Goal: Transaction & Acquisition: Purchase product/service

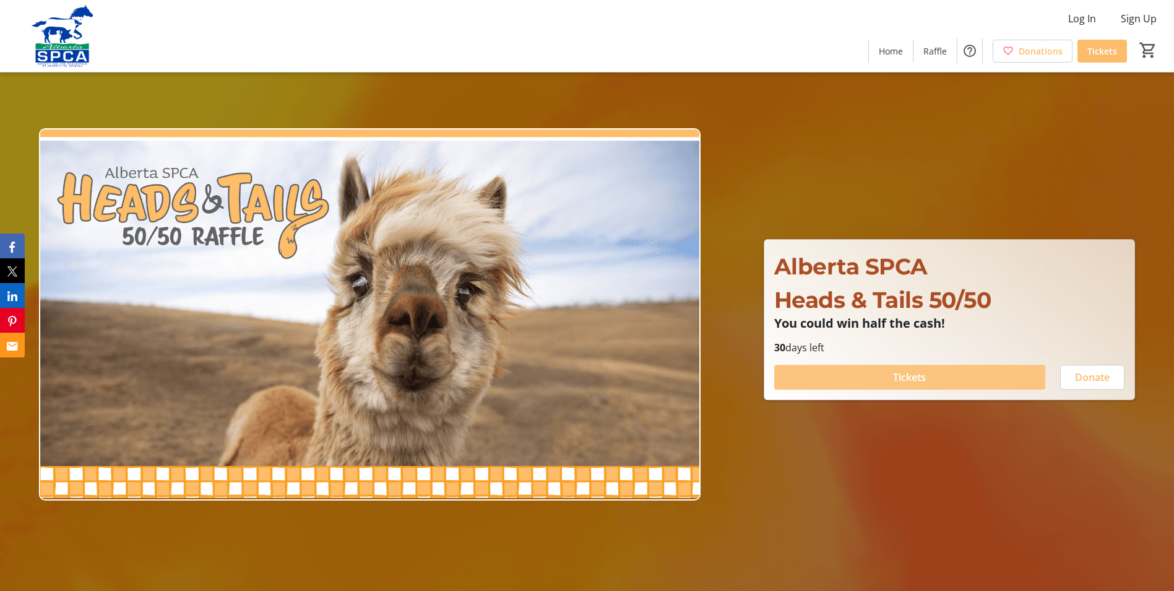
click at [927, 375] on span at bounding box center [909, 377] width 271 height 30
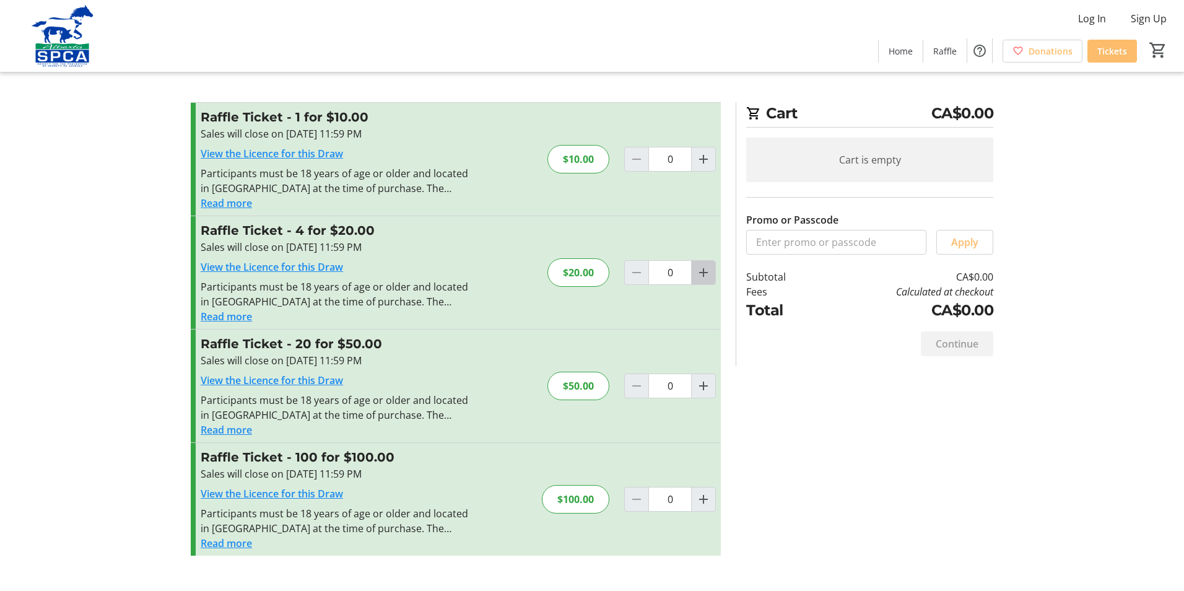
click at [708, 280] on span "Increment by one" at bounding box center [703, 273] width 24 height 24
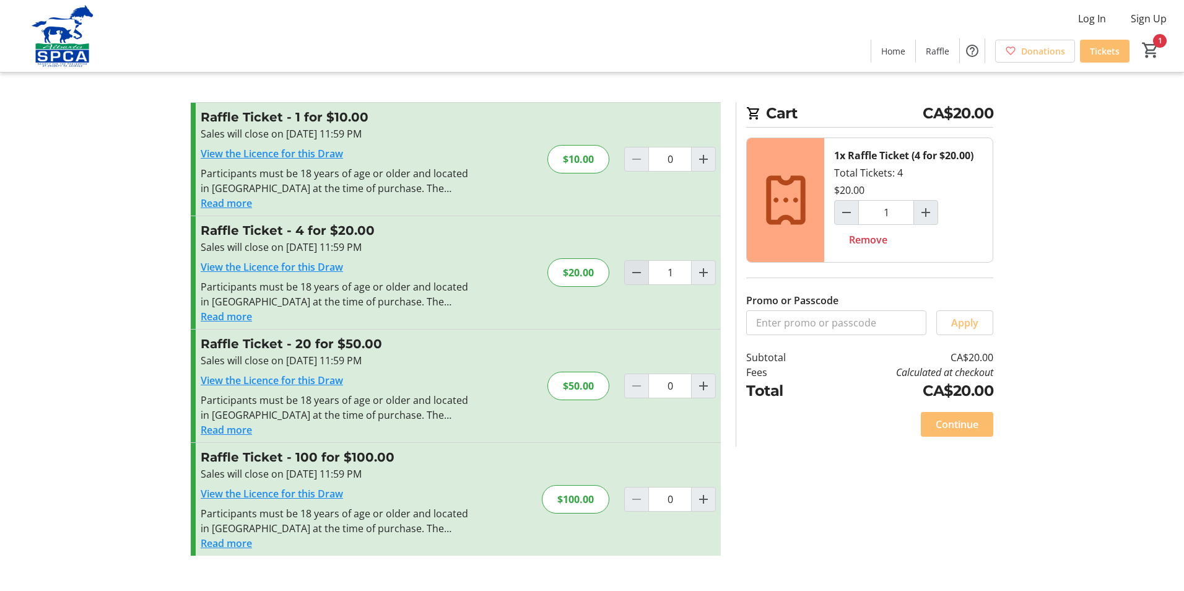
click at [642, 276] on mat-icon "Decrement by one" at bounding box center [636, 272] width 15 height 15
type input "0"
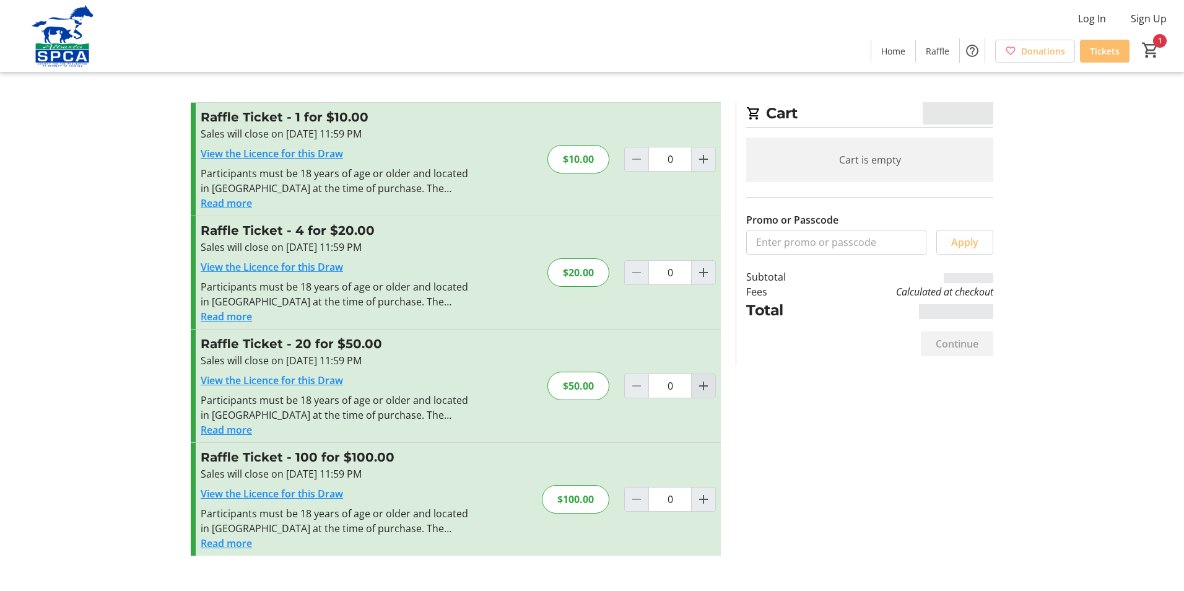
click at [700, 389] on mat-icon "Increment by one" at bounding box center [703, 385] width 15 height 15
type input "1"
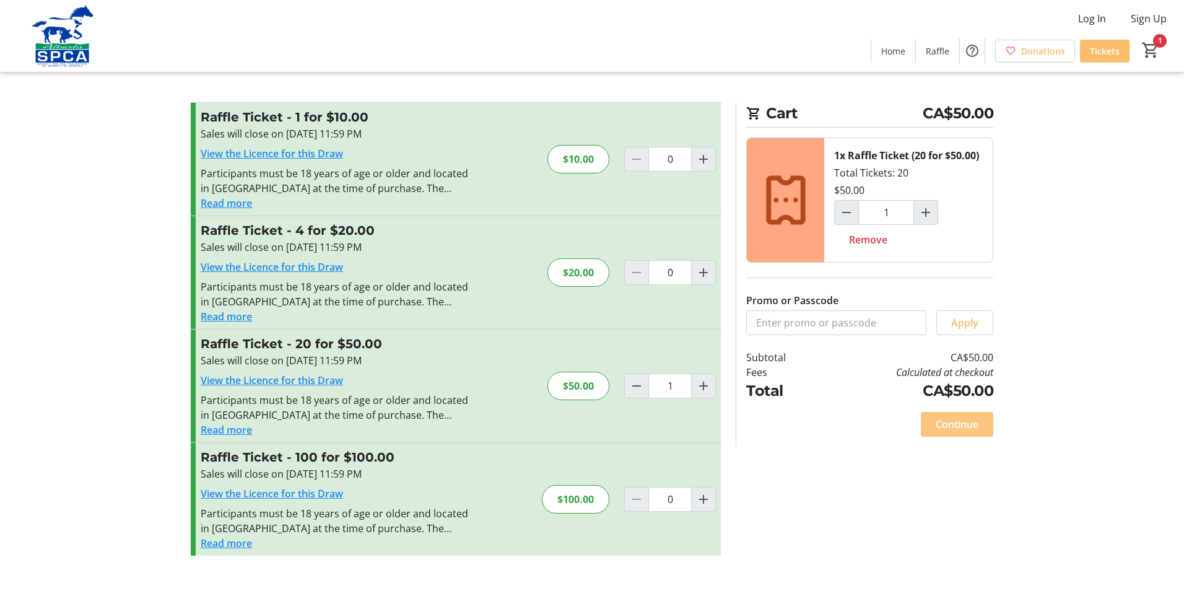
click at [956, 432] on span at bounding box center [956, 424] width 72 height 30
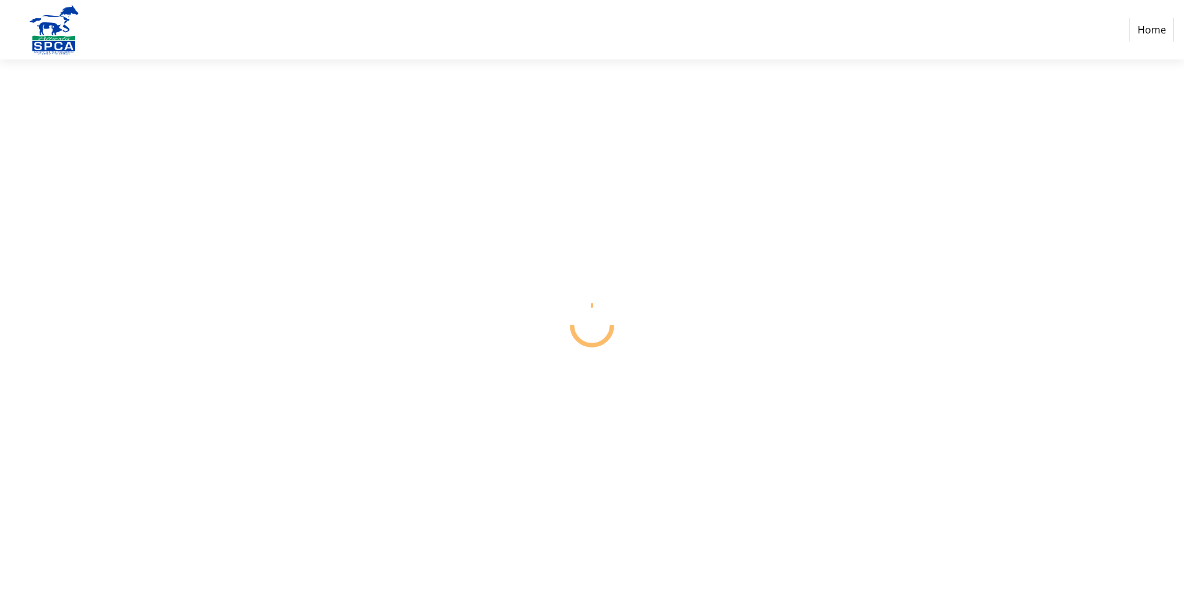
select select "CA"
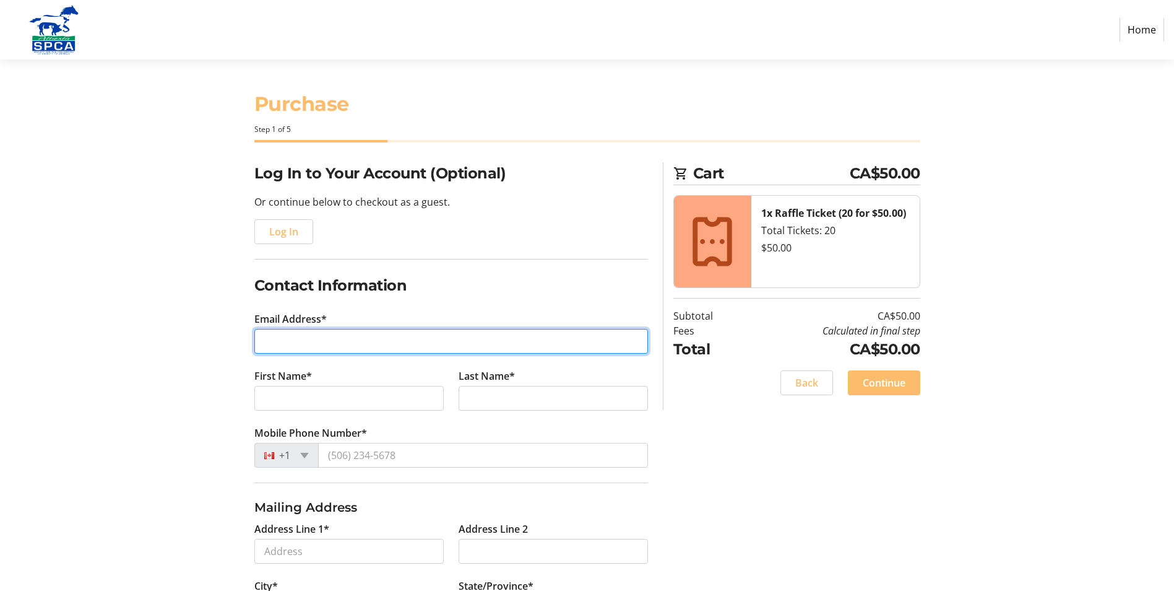
click at [284, 345] on input "Email Address*" at bounding box center [451, 341] width 394 height 25
type input "[EMAIL_ADDRESS][DOMAIN_NAME]"
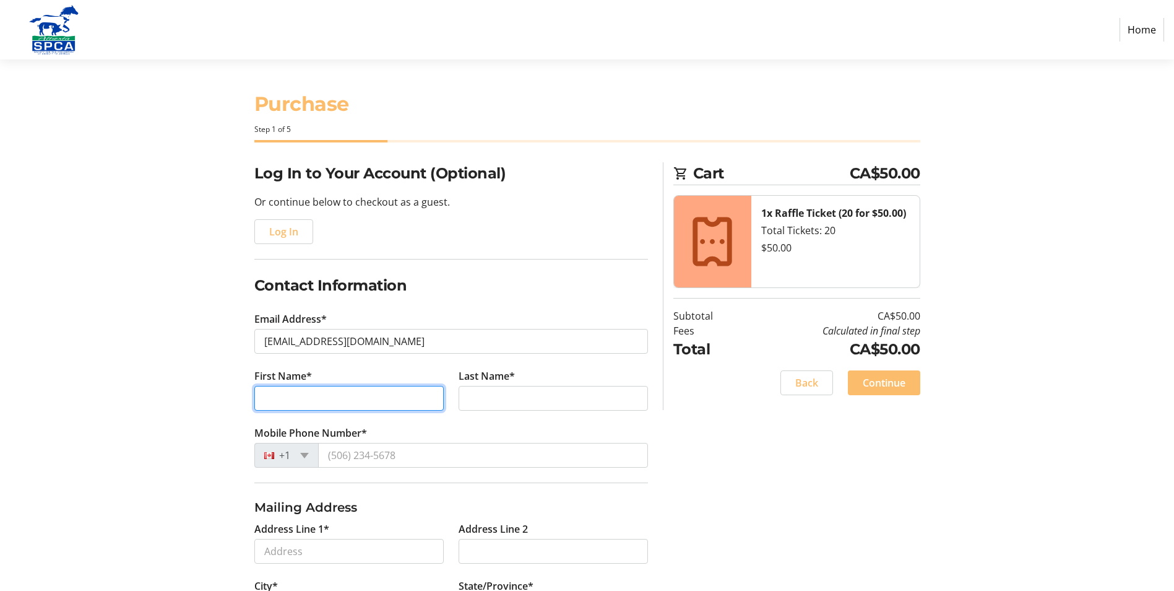
type input "[PERSON_NAME]"
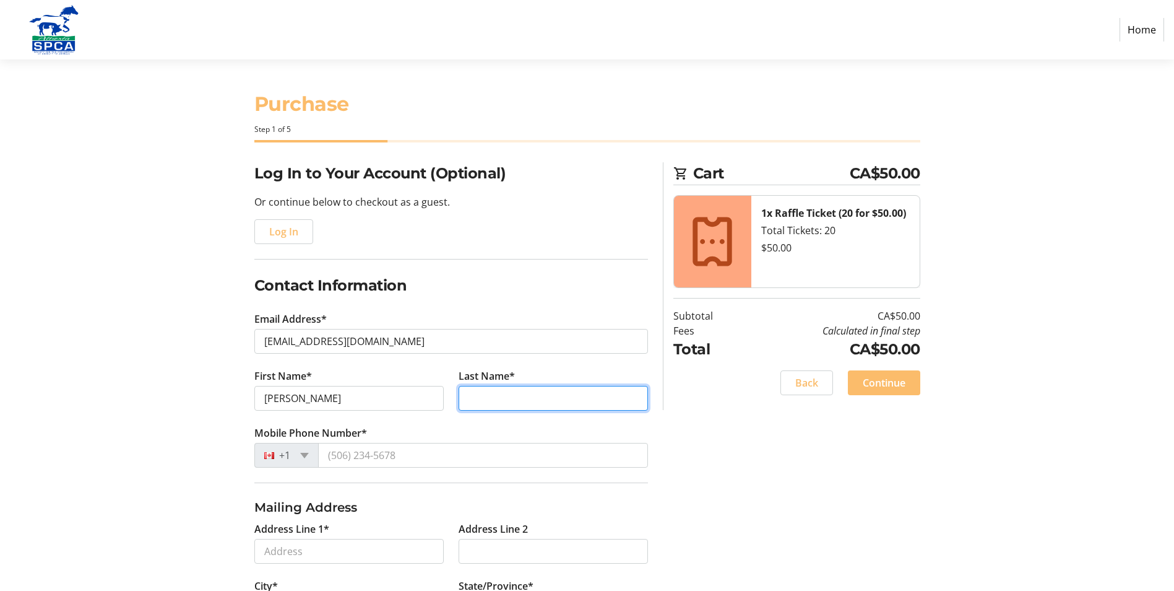
type input "[PERSON_NAME]"
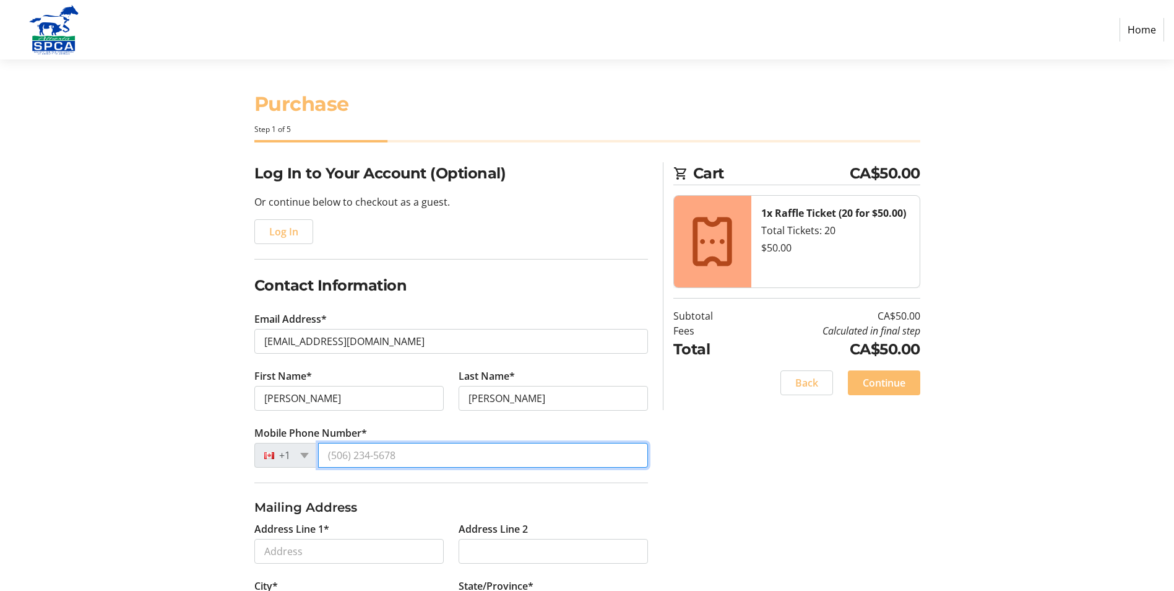
type input "[PHONE_NUMBER]"
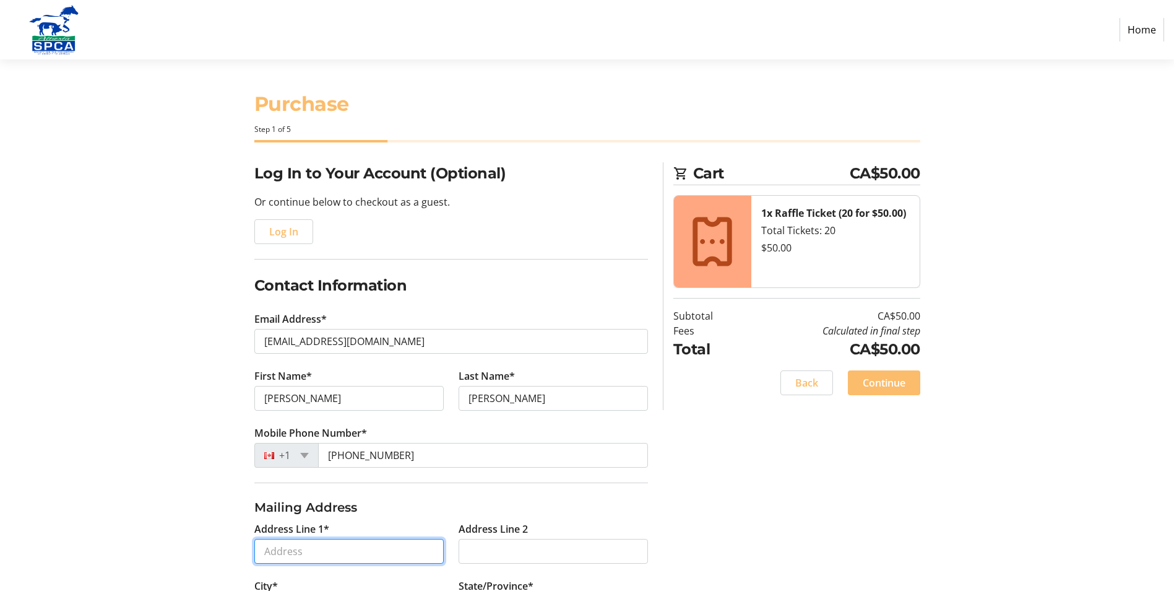
type input "#9 51504 RR 200"
type input "[GEOGRAPHIC_DATA]"
select select "AB"
type input "T0B4J1"
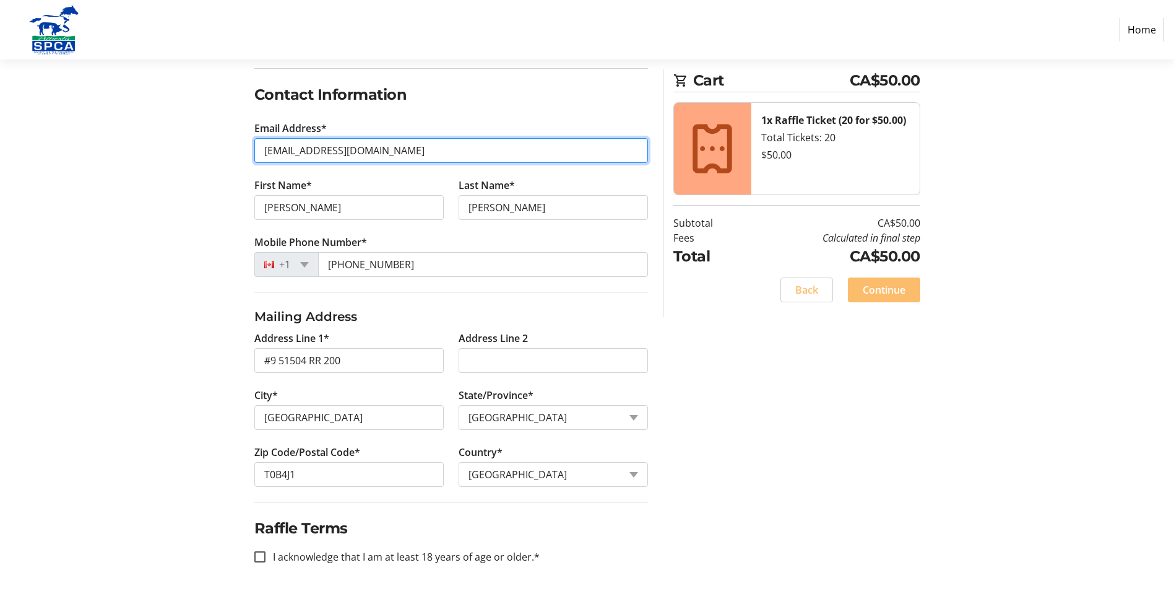
scroll to position [194, 0]
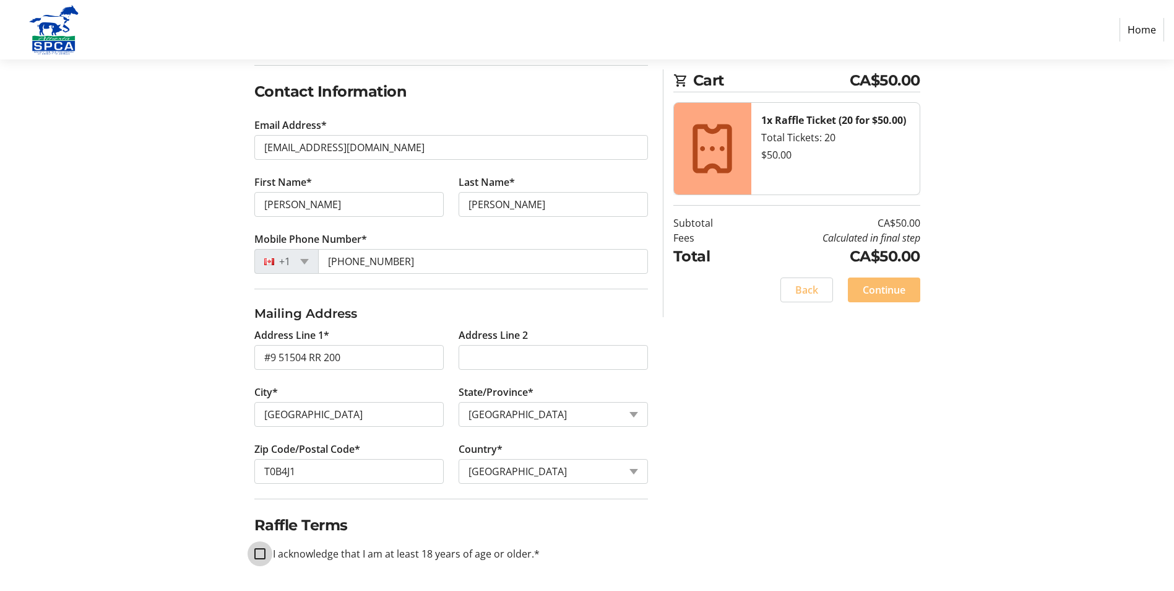
click at [257, 555] on input "I acknowledge that I am at least 18 years of age or older.*" at bounding box center [259, 553] width 11 height 11
checkbox input "true"
click at [885, 294] on span "Continue" at bounding box center [884, 289] width 43 height 15
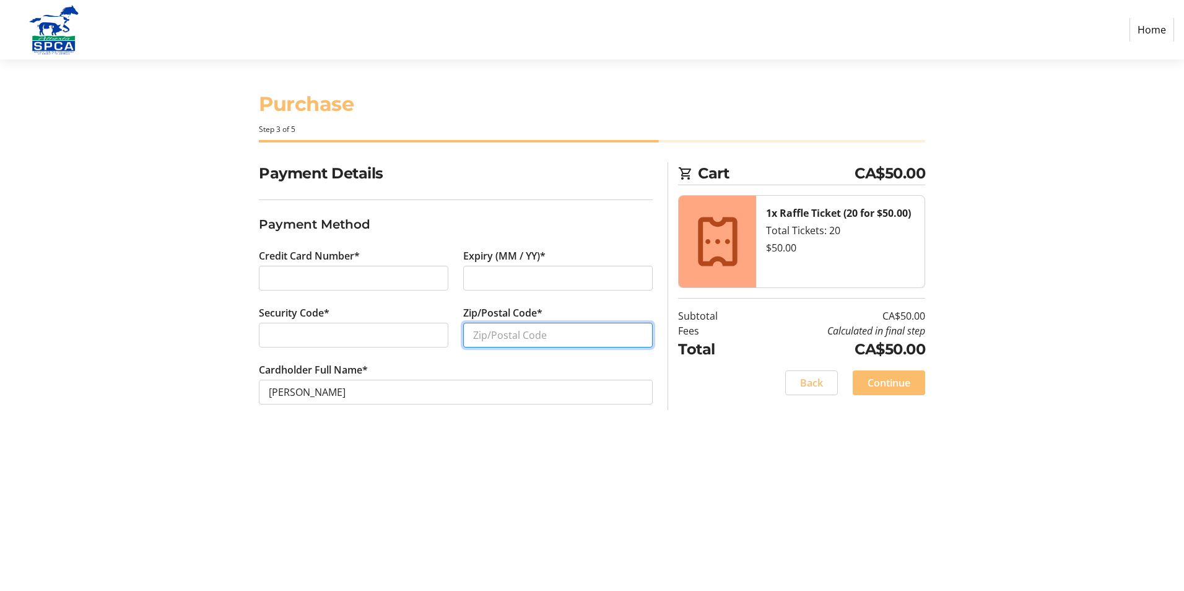
click at [508, 334] on input "Zip/Postal Code*" at bounding box center [557, 335] width 189 height 25
type input "t0b4j1"
click at [914, 386] on span at bounding box center [888, 383] width 72 height 30
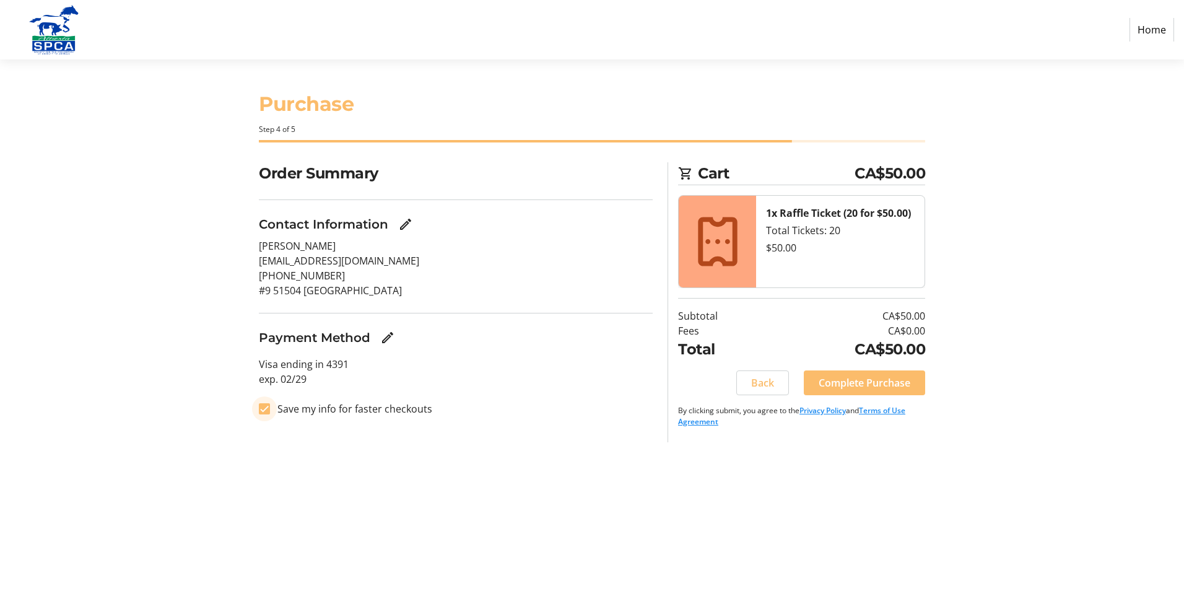
click at [268, 410] on input "Save my info for faster checkouts" at bounding box center [264, 408] width 11 height 11
checkbox input "false"
click at [851, 385] on span "Complete Purchase" at bounding box center [864, 382] width 92 height 15
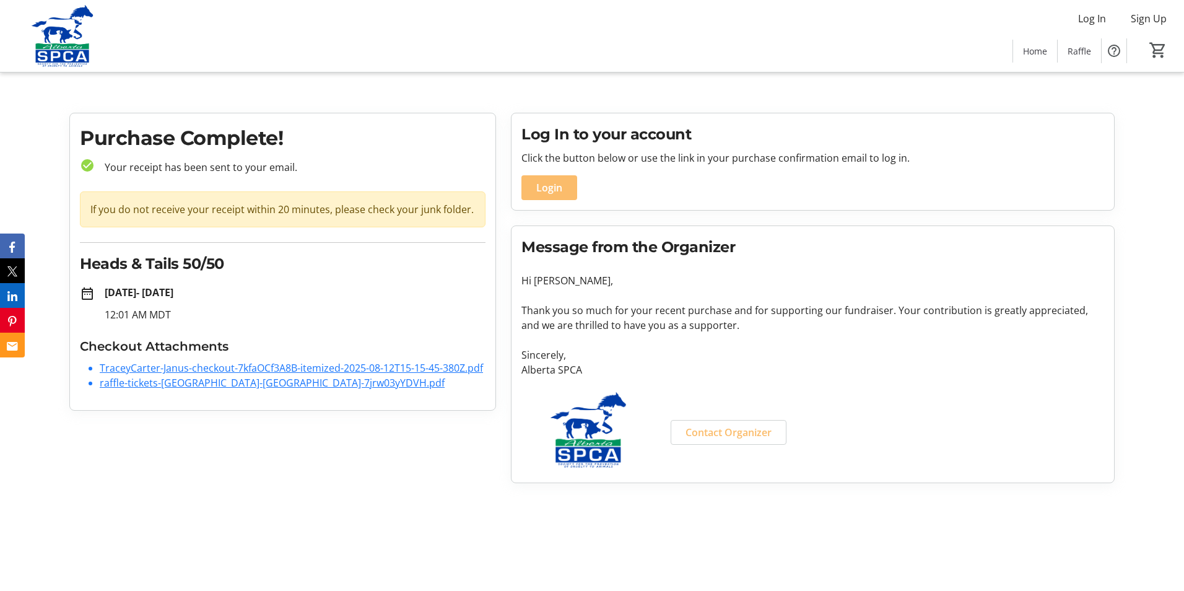
click at [215, 379] on link "raffle-tickets-[GEOGRAPHIC_DATA]-[GEOGRAPHIC_DATA]-7jrw03yYDVH.pdf" at bounding box center [272, 383] width 345 height 14
